Goal: Find specific fact: Find specific fact

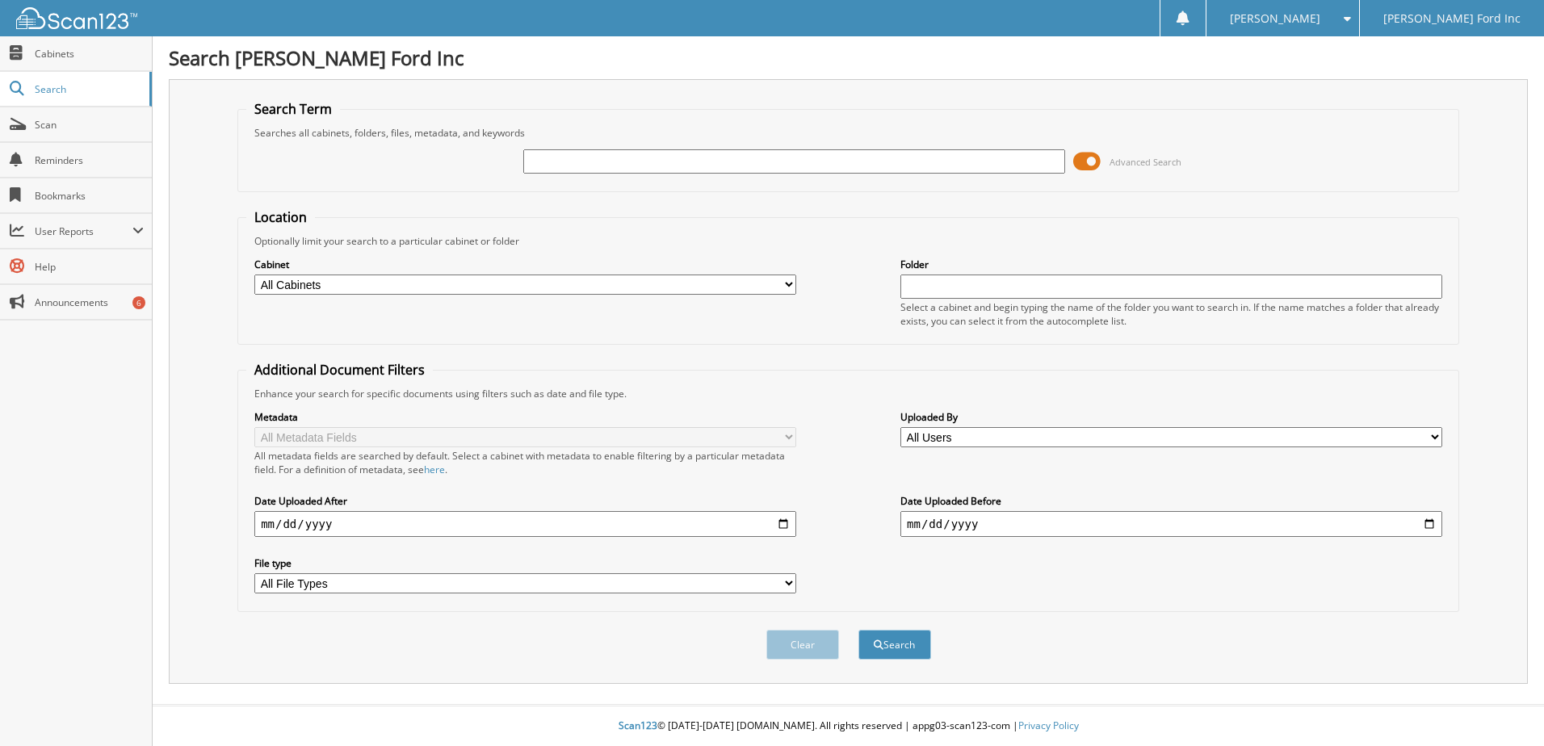
click at [561, 165] on input "text" at bounding box center [794, 161] width 542 height 24
type input "8024272"
click at [859, 630] on button "Search" at bounding box center [895, 645] width 73 height 30
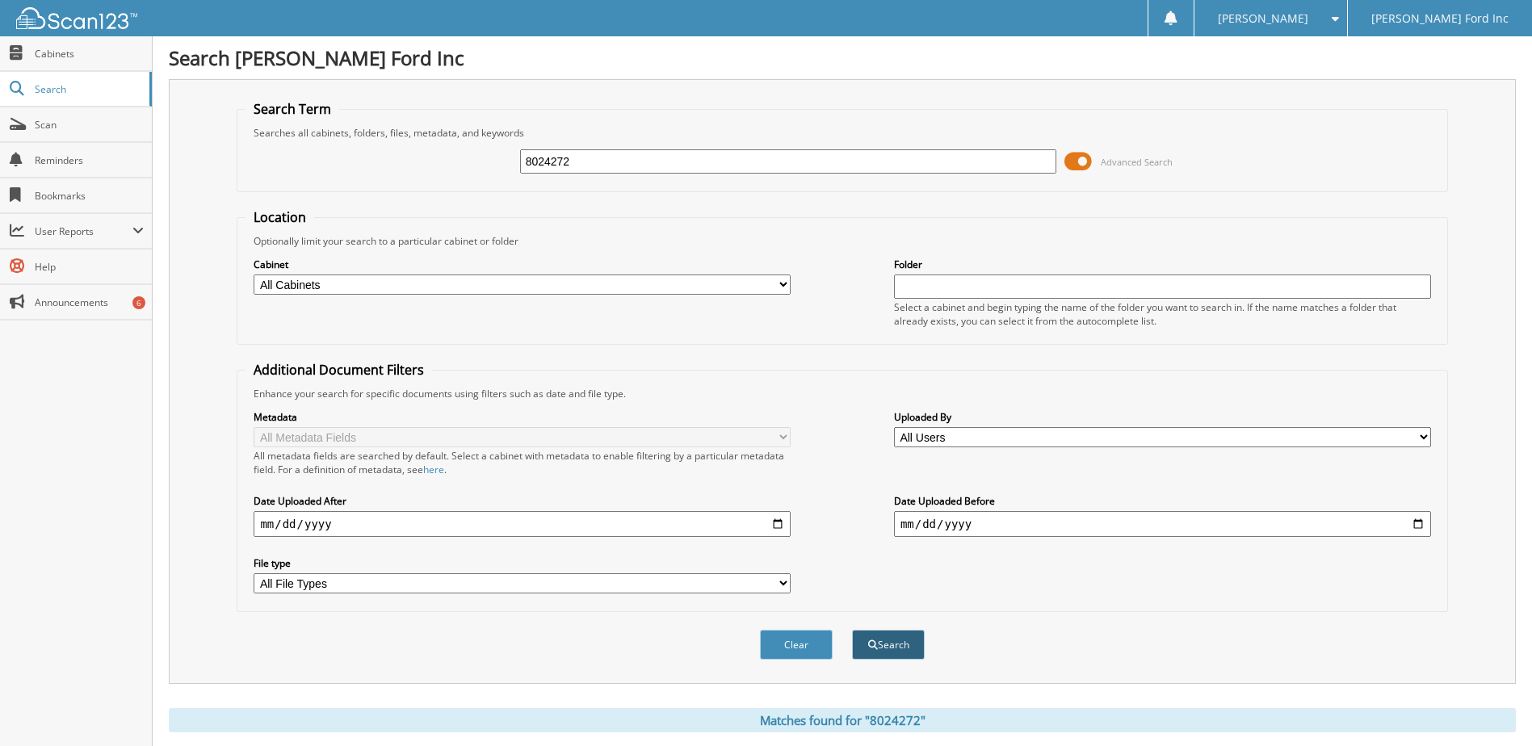
click at [913, 647] on button "Search" at bounding box center [888, 645] width 73 height 30
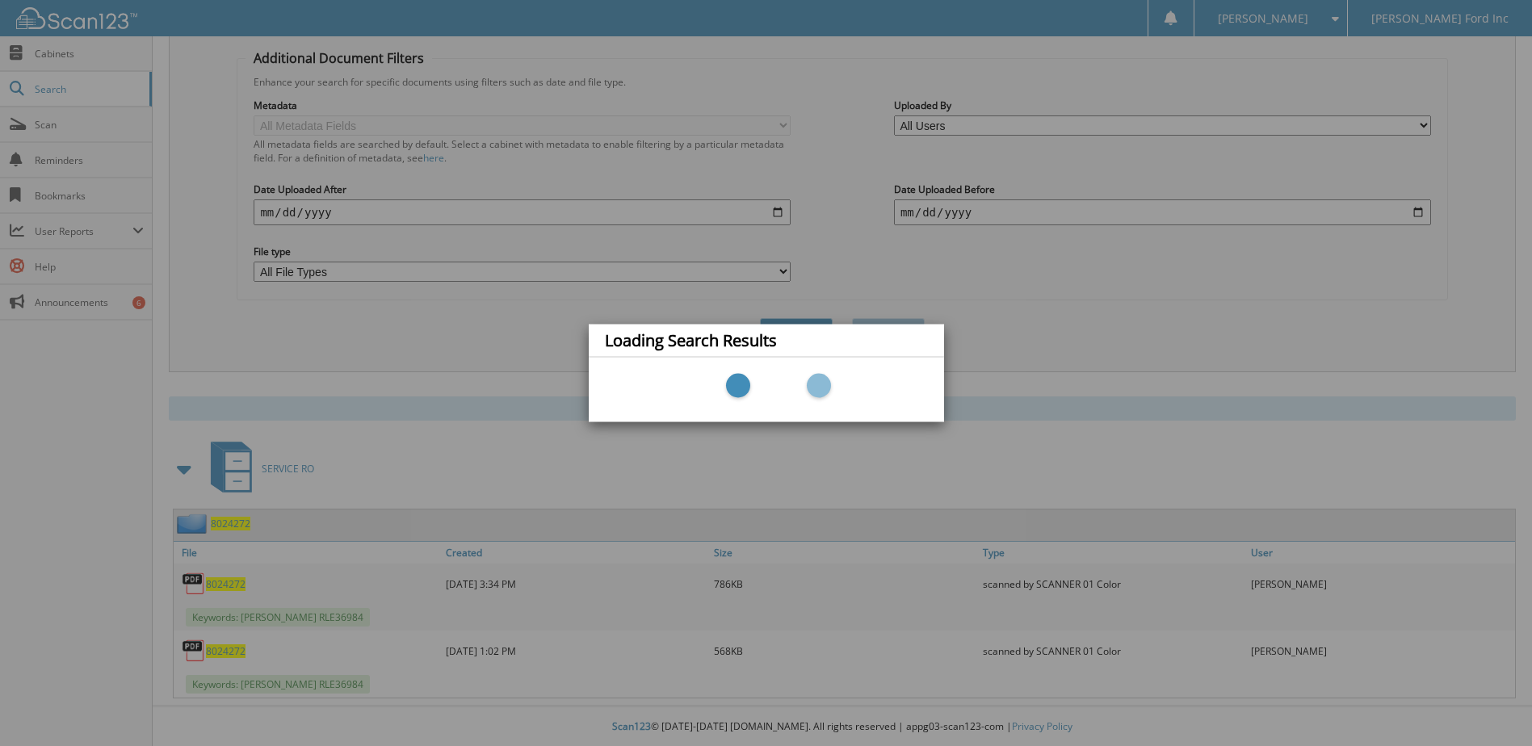
scroll to position [313, 0]
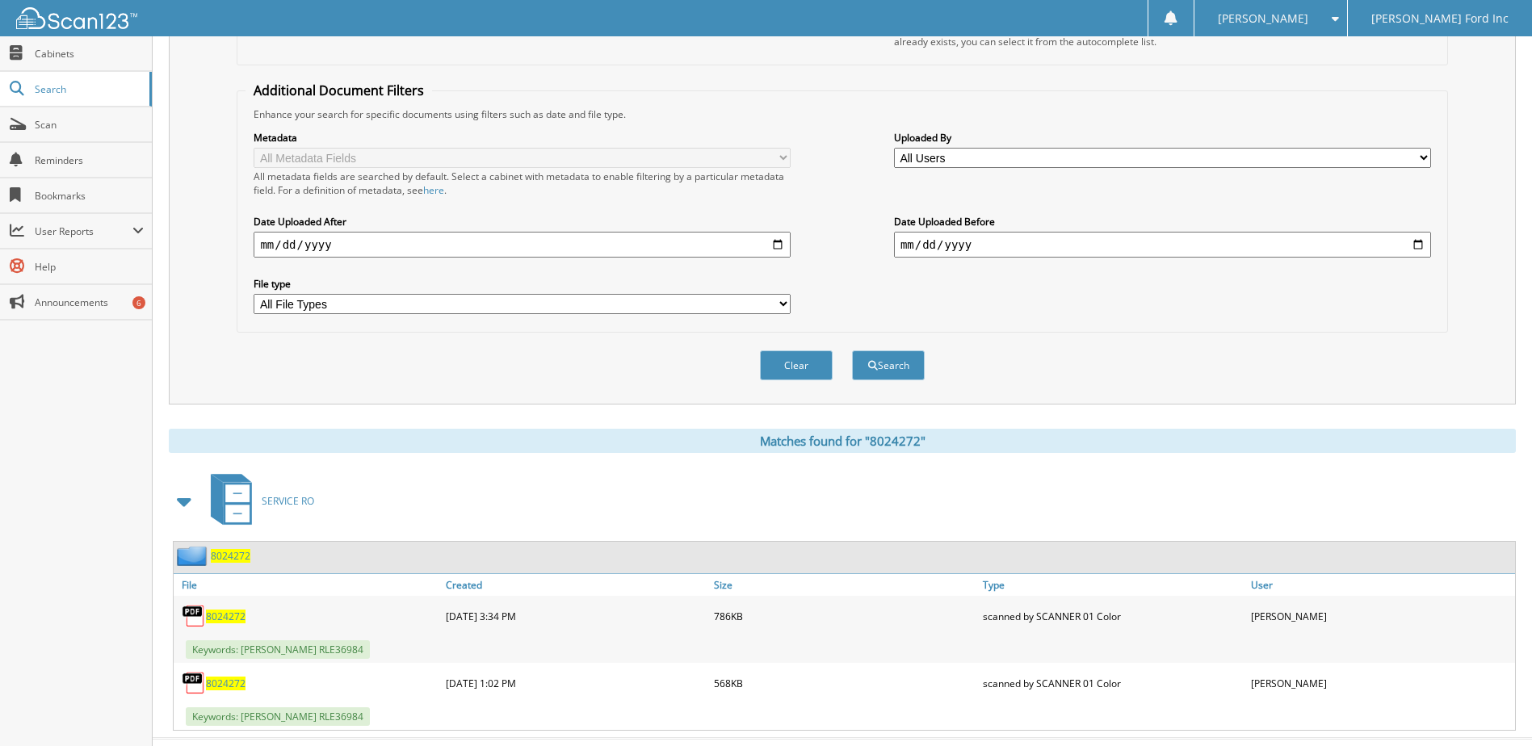
scroll to position [313, 0]
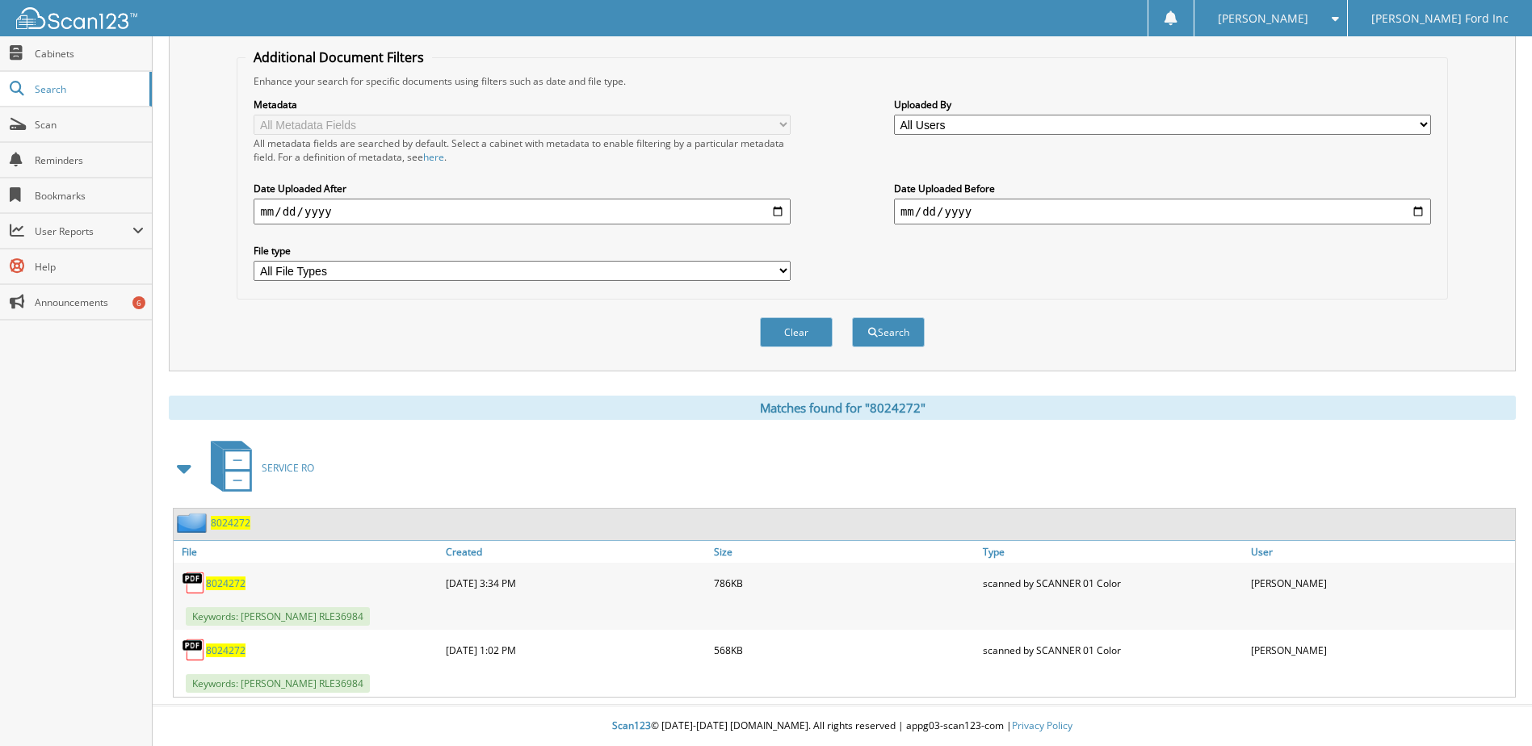
click at [220, 649] on span "8024272" at bounding box center [226, 651] width 40 height 14
click at [233, 577] on link "8024272" at bounding box center [226, 584] width 40 height 14
click at [967, 50] on fieldset "Additional Document Filters Enhance your search for specific documents using fi…" at bounding box center [842, 173] width 1211 height 251
